Goal: Transaction & Acquisition: Purchase product/service

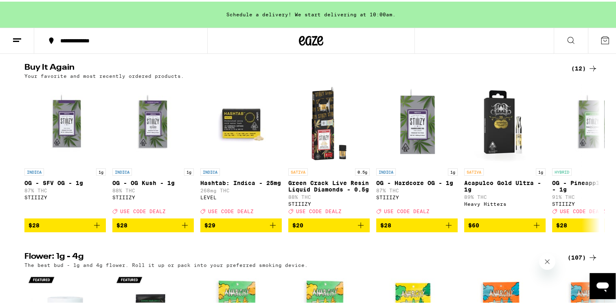
scroll to position [1058, 0]
